Goal: Task Accomplishment & Management: Complete application form

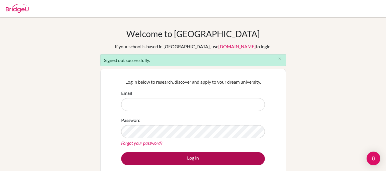
type input "[EMAIL_ADDRESS][DOMAIN_NAME]"
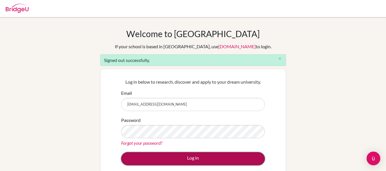
click at [176, 160] on button "Log in" at bounding box center [193, 158] width 144 height 13
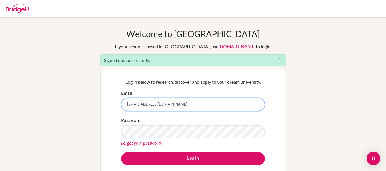
click at [143, 103] on input "kandrews@macrisschool.org" at bounding box center [193, 104] width 144 height 13
type input "collegecounseling@macrisschool.org"
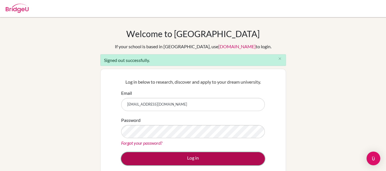
click at [176, 159] on button "Log in" at bounding box center [193, 158] width 144 height 13
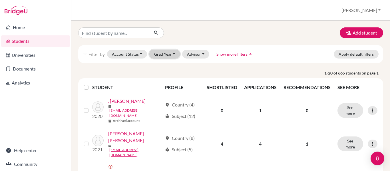
click at [167, 58] on button "Grad Year" at bounding box center [164, 54] width 31 height 9
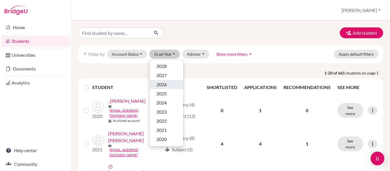
click at [170, 86] on div "2026" at bounding box center [167, 84] width 20 height 7
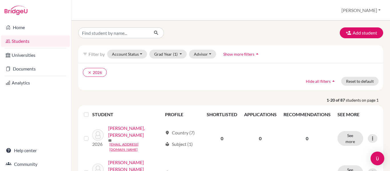
click at [91, 111] on label at bounding box center [91, 111] width 0 height 0
click at [0, 0] on input "checkbox" at bounding box center [0, 0] width 0 height 0
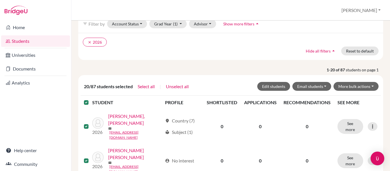
scroll to position [31, 0]
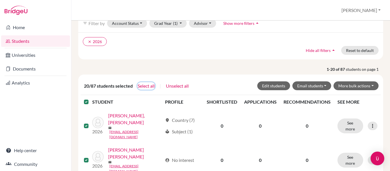
click at [148, 84] on button "Select all" at bounding box center [146, 85] width 18 height 7
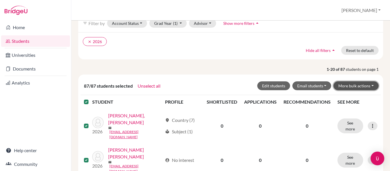
click at [345, 82] on button "More bulk actions" at bounding box center [356, 85] width 45 height 9
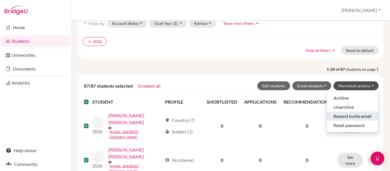
click at [333, 116] on button "Resend invite email" at bounding box center [353, 116] width 52 height 9
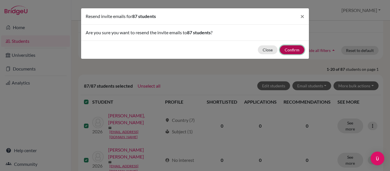
click at [290, 49] on button "Confirm" at bounding box center [292, 49] width 25 height 9
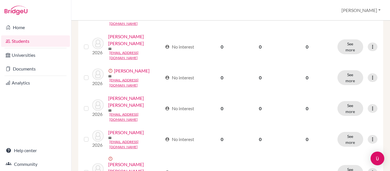
scroll to position [181, 0]
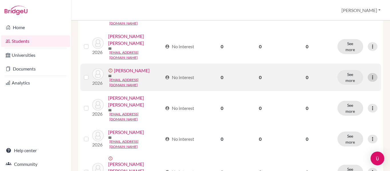
click at [370, 75] on icon at bounding box center [373, 78] width 6 height 6
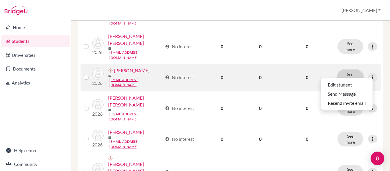
click at [350, 73] on button "See more" at bounding box center [351, 77] width 26 height 15
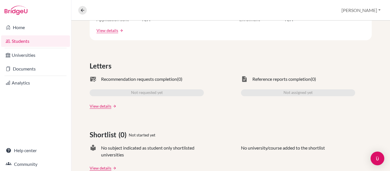
scroll to position [145, 0]
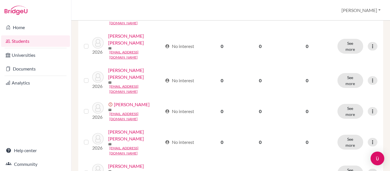
scroll to position [150, 0]
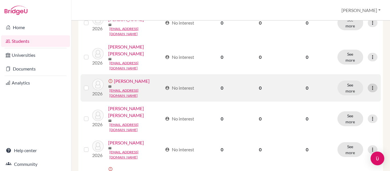
click at [370, 85] on icon at bounding box center [373, 88] width 6 height 6
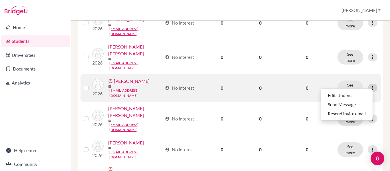
click at [370, 85] on icon at bounding box center [373, 88] width 6 height 6
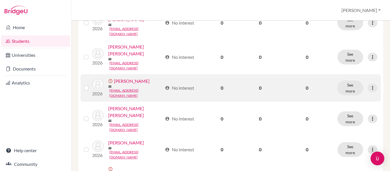
click at [91, 85] on label at bounding box center [91, 85] width 0 height 0
click at [0, 0] on input "checkbox" at bounding box center [0, 0] width 0 height 0
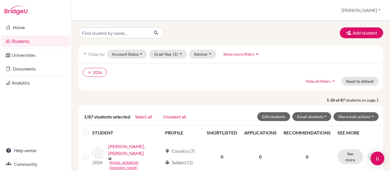
scroll to position [55, 0]
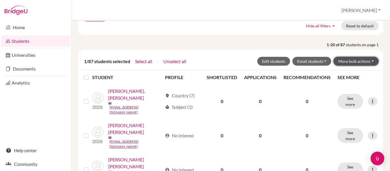
click at [346, 62] on button "More bulk actions" at bounding box center [356, 61] width 45 height 9
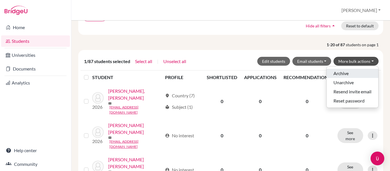
click at [342, 74] on button "Archive" at bounding box center [353, 73] width 52 height 9
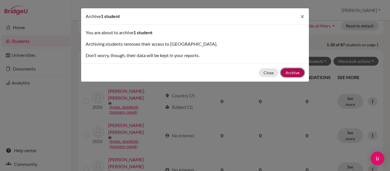
click at [293, 73] on button "Archive" at bounding box center [293, 72] width 24 height 9
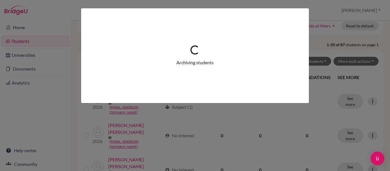
scroll to position [0, 0]
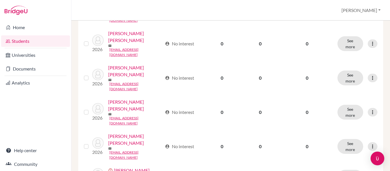
scroll to position [521, 0]
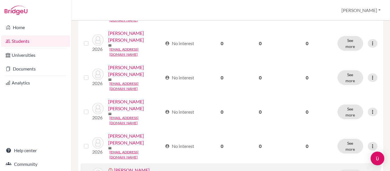
click at [91, 171] on label at bounding box center [91, 174] width 0 height 0
click at [0, 0] on input "checkbox" at bounding box center [0, 0] width 0 height 0
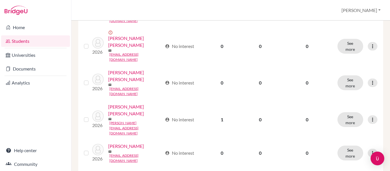
scroll to position [329, 0]
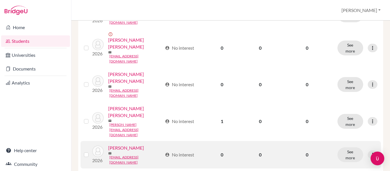
click at [91, 151] on label at bounding box center [91, 151] width 0 height 0
click at [0, 0] on input "checkbox" at bounding box center [0, 0] width 0 height 0
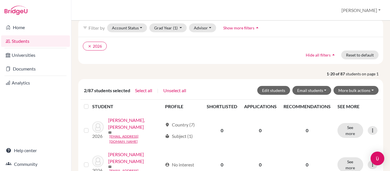
scroll to position [48, 0]
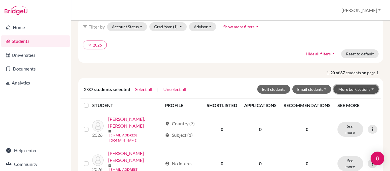
click at [352, 89] on button "More bulk actions" at bounding box center [356, 89] width 45 height 9
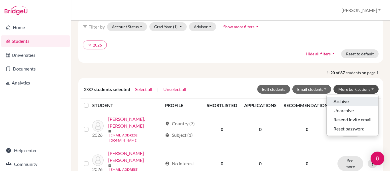
click at [329, 104] on button "Archive" at bounding box center [353, 101] width 52 height 9
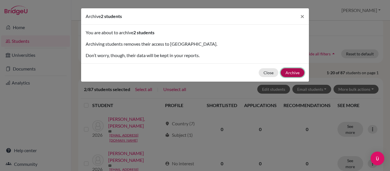
click at [293, 71] on button "Archive" at bounding box center [293, 72] width 24 height 9
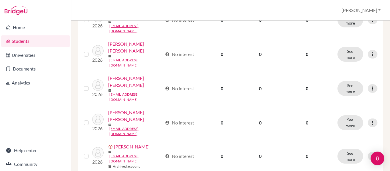
scroll to position [568, 0]
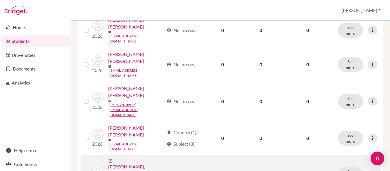
scroll to position [367, 0]
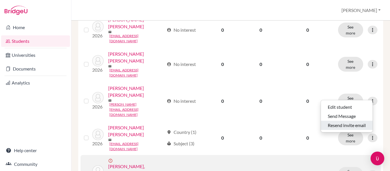
click at [341, 123] on button "Resend invite email" at bounding box center [347, 125] width 52 height 9
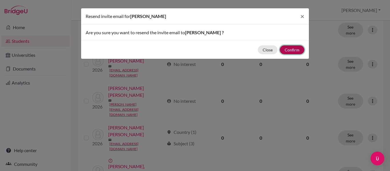
click at [296, 51] on button "Confirm" at bounding box center [292, 49] width 25 height 9
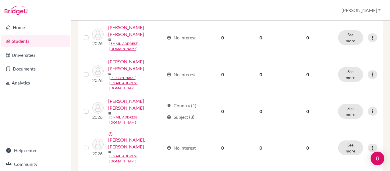
scroll to position [439, 0]
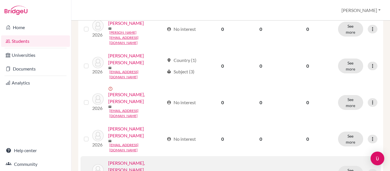
click at [91, 170] on label at bounding box center [91, 170] width 0 height 0
click at [0, 0] on input "checkbox" at bounding box center [0, 0] width 0 height 0
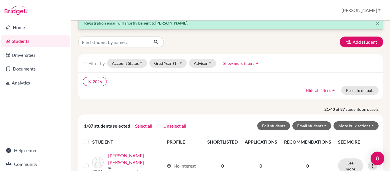
scroll to position [11, 0]
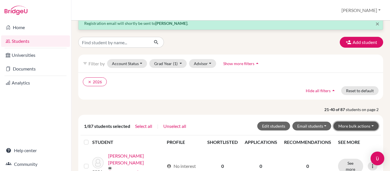
click at [344, 127] on button "More bulk actions" at bounding box center [356, 126] width 45 height 9
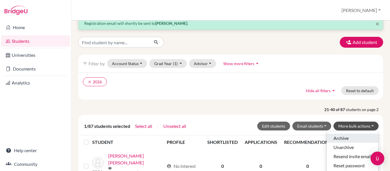
click at [332, 141] on button "Archive" at bounding box center [353, 138] width 52 height 9
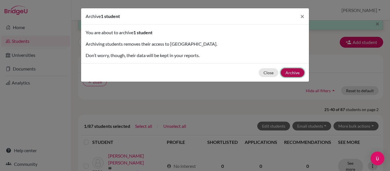
click at [294, 73] on button "Archive" at bounding box center [293, 72] width 24 height 9
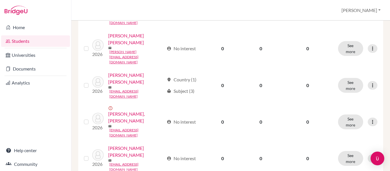
scroll to position [570, 0]
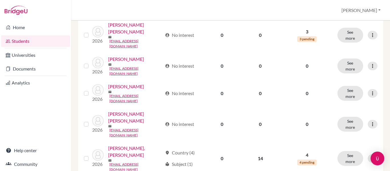
scroll to position [582, 0]
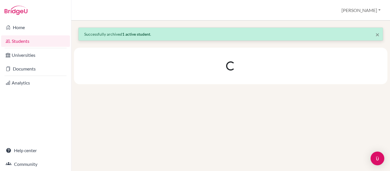
scroll to position [0, 0]
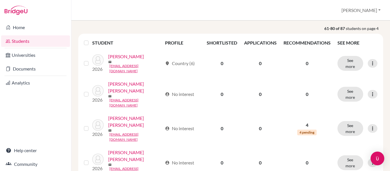
scroll to position [92, 0]
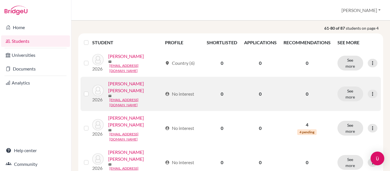
click at [91, 91] on label at bounding box center [91, 91] width 0 height 0
click at [0, 0] on input "checkbox" at bounding box center [0, 0] width 0 height 0
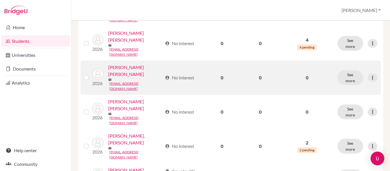
scroll to position [196, 0]
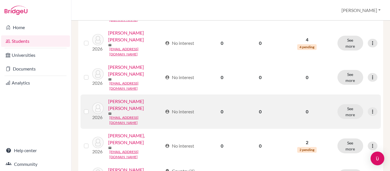
click at [91, 108] on label at bounding box center [91, 108] width 0 height 0
click at [0, 0] on input "checkbox" at bounding box center [0, 0] width 0 height 0
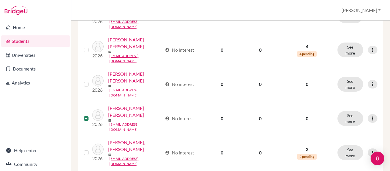
scroll to position [0, 0]
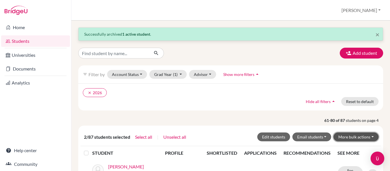
click at [346, 139] on button "More bulk actions" at bounding box center [356, 137] width 45 height 9
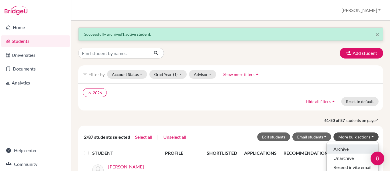
click at [333, 152] on button "Archive" at bounding box center [353, 149] width 52 height 9
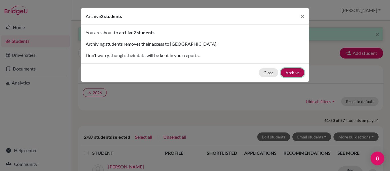
click at [296, 72] on button "Archive" at bounding box center [293, 72] width 24 height 9
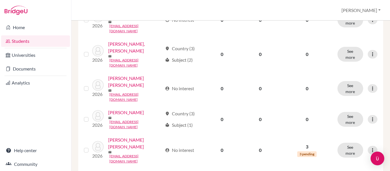
scroll to position [562, 0]
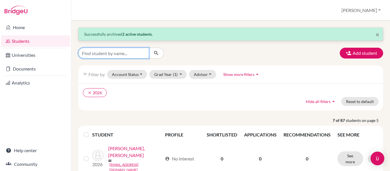
click at [111, 52] on input "Find student by name..." at bounding box center [113, 53] width 71 height 11
type input "[PERSON_NAME]"
click at [155, 52] on icon "submit" at bounding box center [156, 53] width 6 height 6
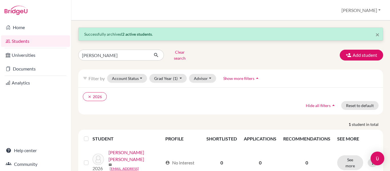
scroll to position [24, 0]
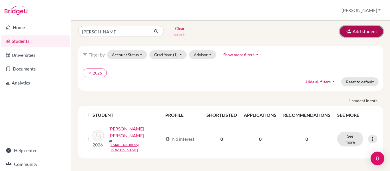
click at [366, 28] on button "Add student" at bounding box center [361, 31] width 43 height 11
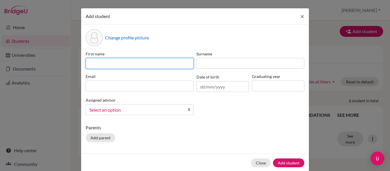
click at [146, 63] on input at bounding box center [140, 63] width 108 height 11
type input "[PERSON_NAME]"
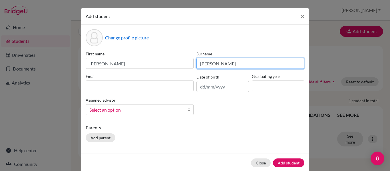
type input "[PERSON_NAME]"
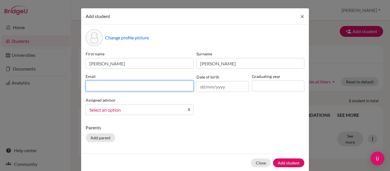
paste input "[EMAIL_ADDRESS][DOMAIN_NAME]"
type input "[EMAIL_ADDRESS][DOMAIN_NAME]"
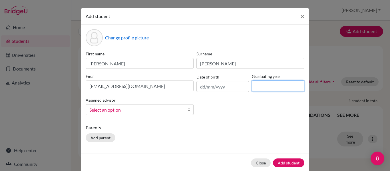
click at [256, 87] on input at bounding box center [278, 86] width 53 height 11
type input "2026"
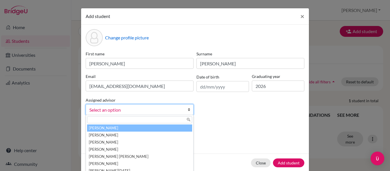
click at [180, 110] on span "Select an option" at bounding box center [135, 109] width 93 height 7
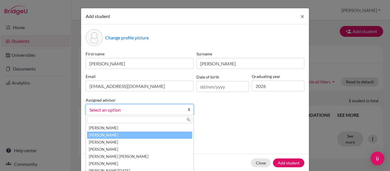
click at [151, 133] on li "[PERSON_NAME]" at bounding box center [139, 135] width 105 height 7
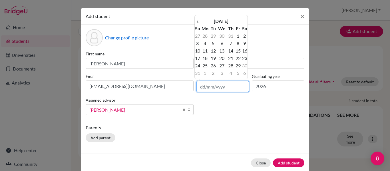
click at [199, 89] on input "text" at bounding box center [223, 86] width 53 height 11
type input "[DATE]"
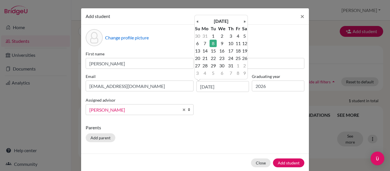
click at [252, 130] on p "Parents" at bounding box center [195, 127] width 219 height 7
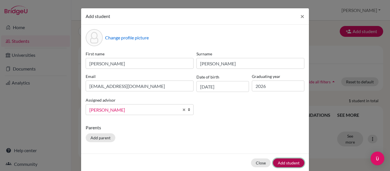
click at [287, 167] on button "Add student" at bounding box center [288, 163] width 31 height 9
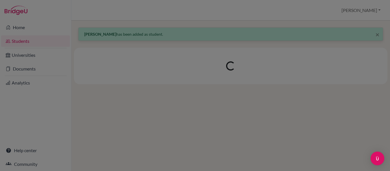
scroll to position [0, 0]
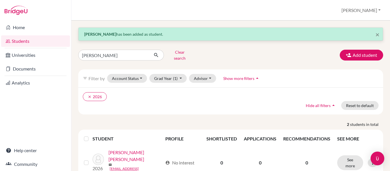
scroll to position [49, 0]
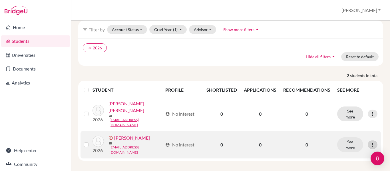
click at [370, 143] on icon at bounding box center [373, 145] width 6 height 6
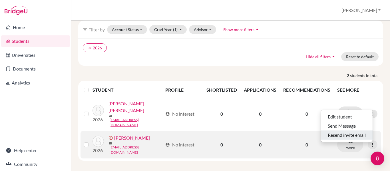
click at [338, 133] on button "Resend invite email" at bounding box center [347, 135] width 52 height 9
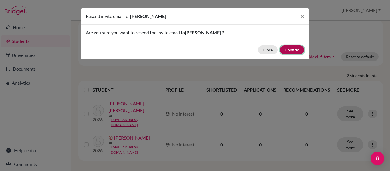
click at [296, 50] on button "Confirm" at bounding box center [292, 49] width 25 height 9
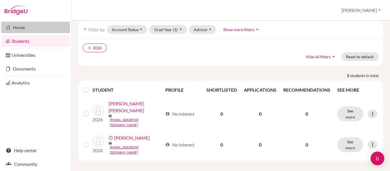
click at [23, 27] on link "Home" at bounding box center [35, 27] width 69 height 11
